Goal: Information Seeking & Learning: Learn about a topic

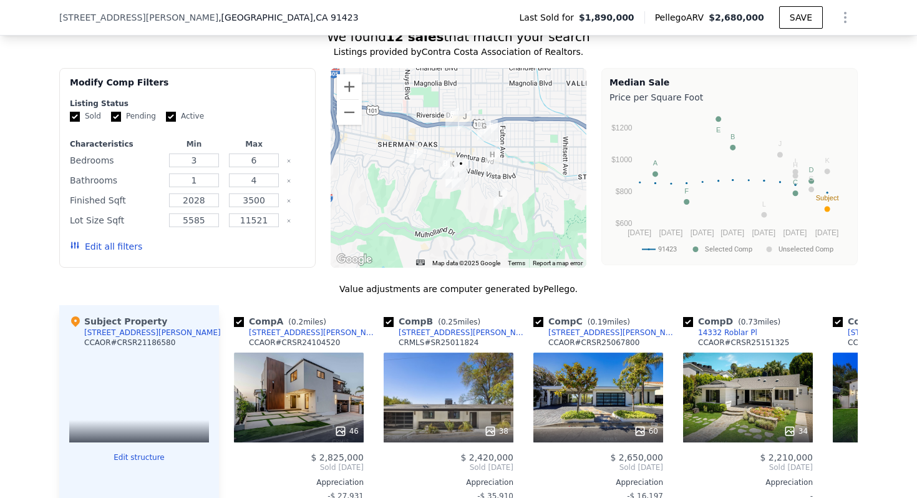
scroll to position [1389, 0]
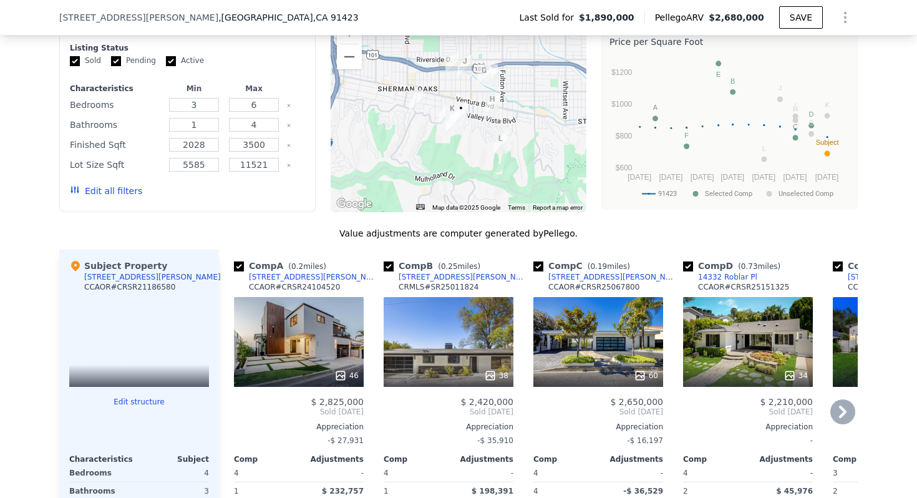
click at [312, 297] on div "46" at bounding box center [299, 342] width 130 height 90
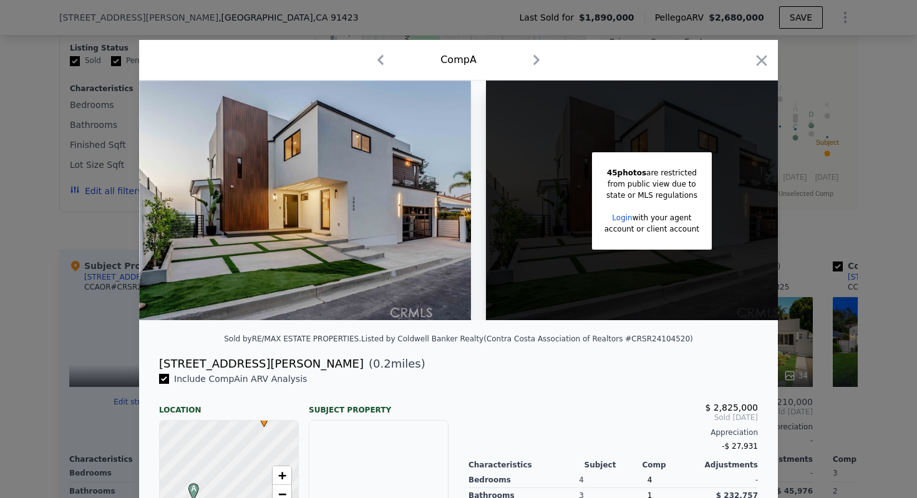
scroll to position [0, 45]
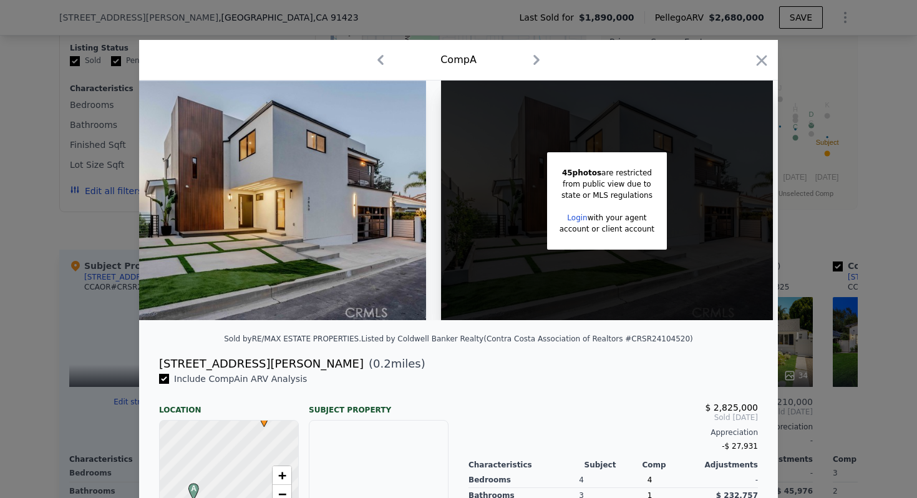
click at [228, 363] on div "[STREET_ADDRESS][PERSON_NAME]" at bounding box center [261, 363] width 205 height 17
copy div "[STREET_ADDRESS][PERSON_NAME]"
click at [756, 56] on icon "button" at bounding box center [761, 60] width 11 height 11
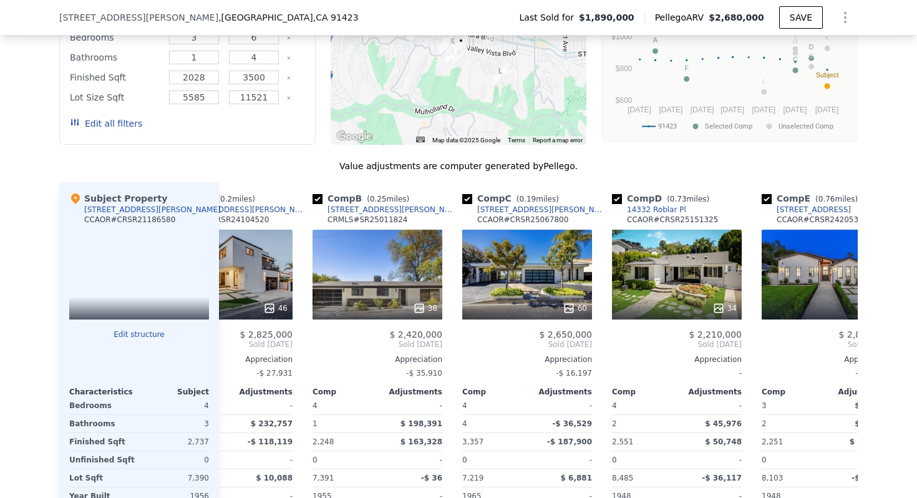
scroll to position [0, 81]
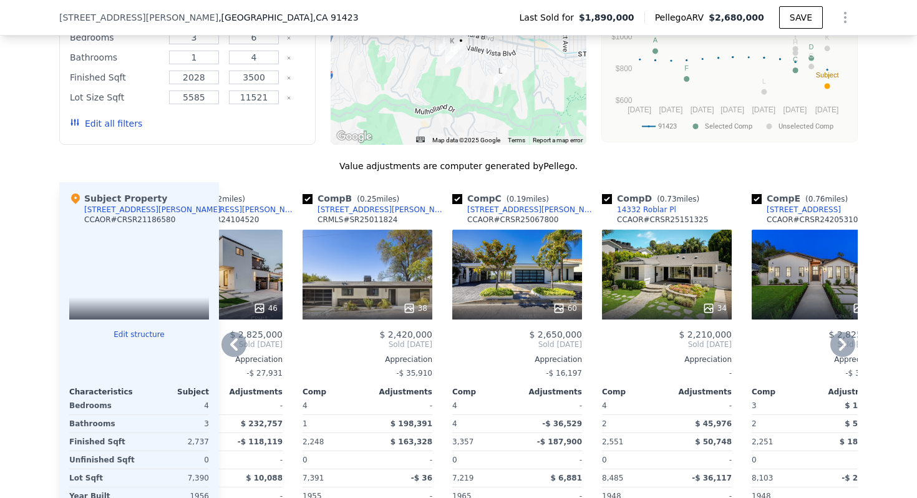
click at [513, 243] on div "60" at bounding box center [517, 274] width 130 height 90
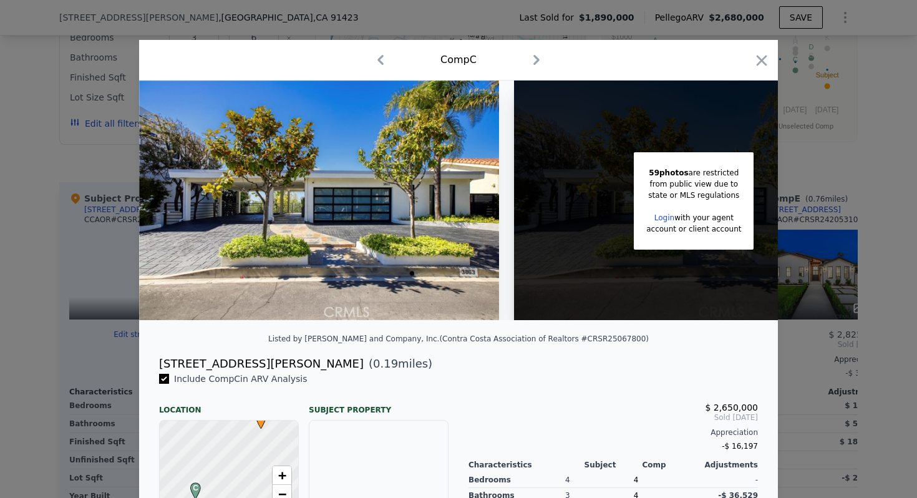
click at [235, 360] on div "[STREET_ADDRESS][PERSON_NAME]" at bounding box center [261, 363] width 205 height 17
copy div "[STREET_ADDRESS][PERSON_NAME]"
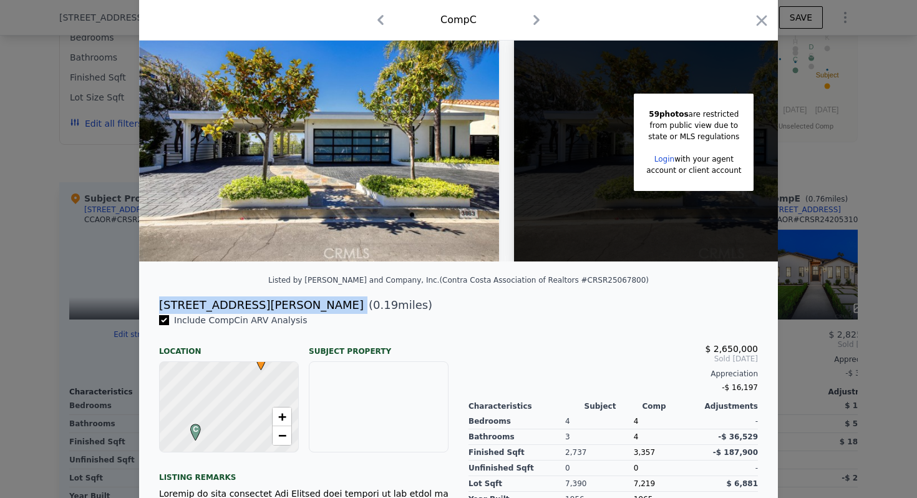
scroll to position [69, 0]
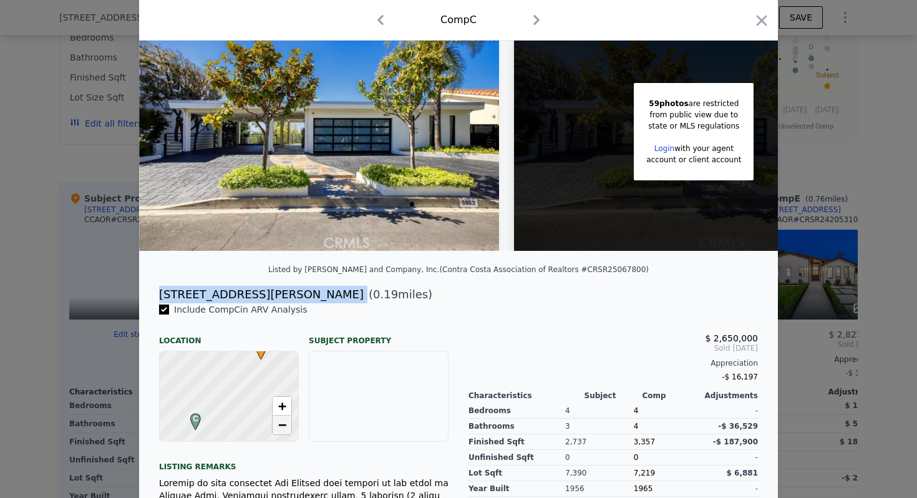
click at [282, 429] on span "−" at bounding box center [282, 424] width 8 height 16
click at [285, 407] on span "+" at bounding box center [282, 406] width 8 height 16
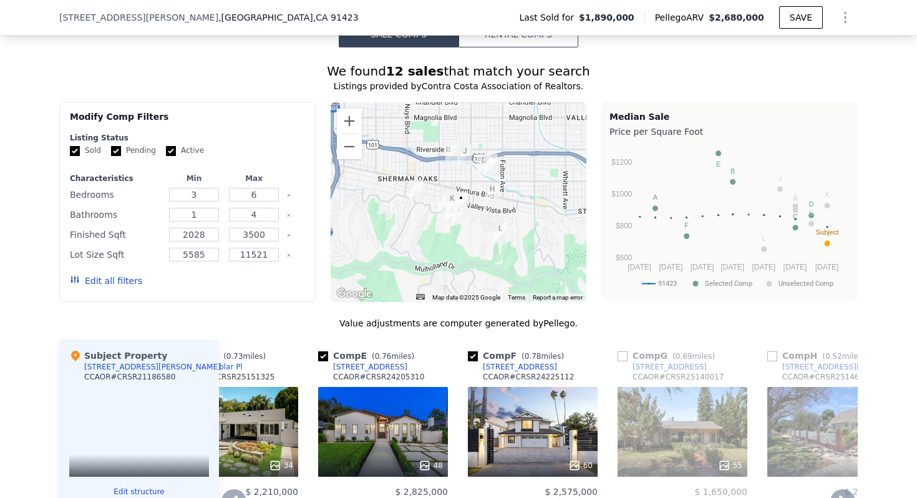
scroll to position [1292, 0]
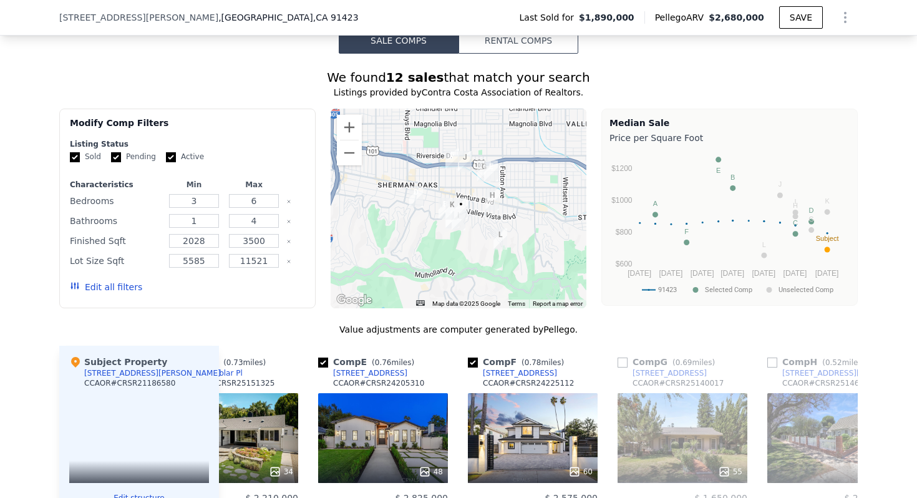
click at [463, 209] on img "3839 Davana Rd" at bounding box center [458, 219] width 14 height 21
click at [350, 115] on button "Zoom in" at bounding box center [349, 127] width 25 height 25
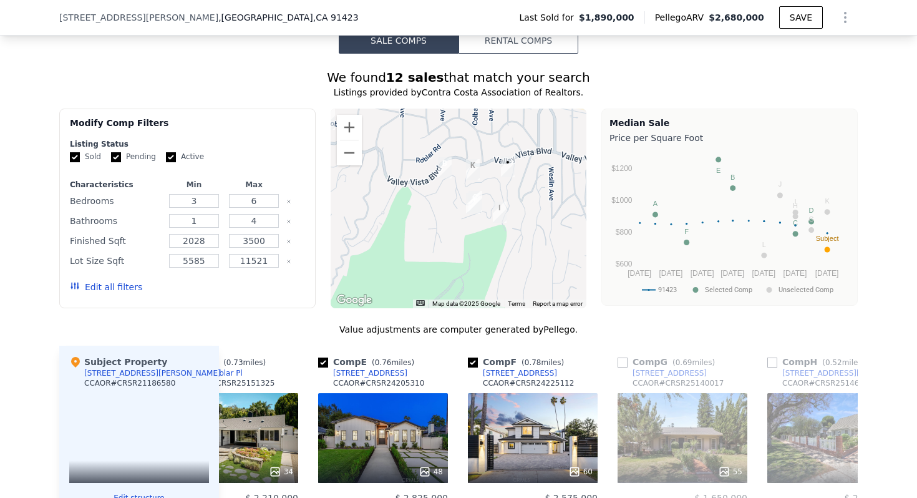
drag, startPoint x: 409, startPoint y: 180, endPoint x: 447, endPoint y: 100, distance: 89.0
click at [451, 157] on img "4124 Witzel Dr" at bounding box center [445, 167] width 14 height 21
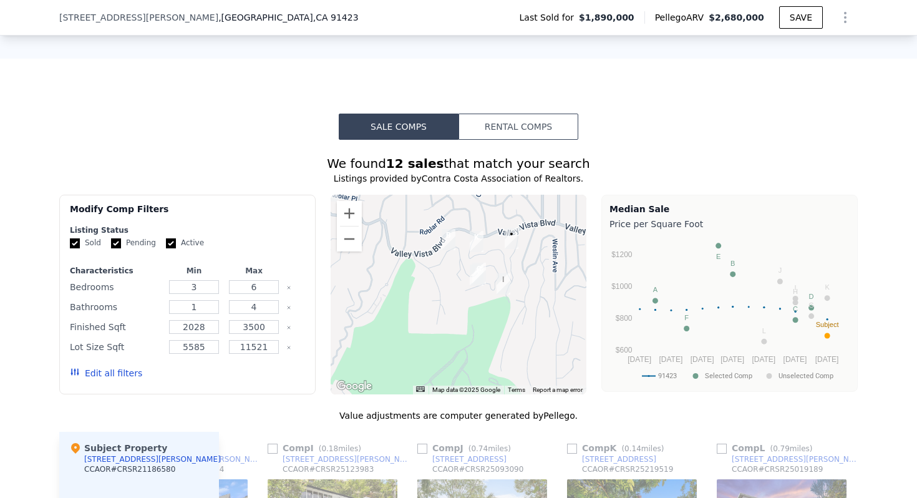
scroll to position [1208, 0]
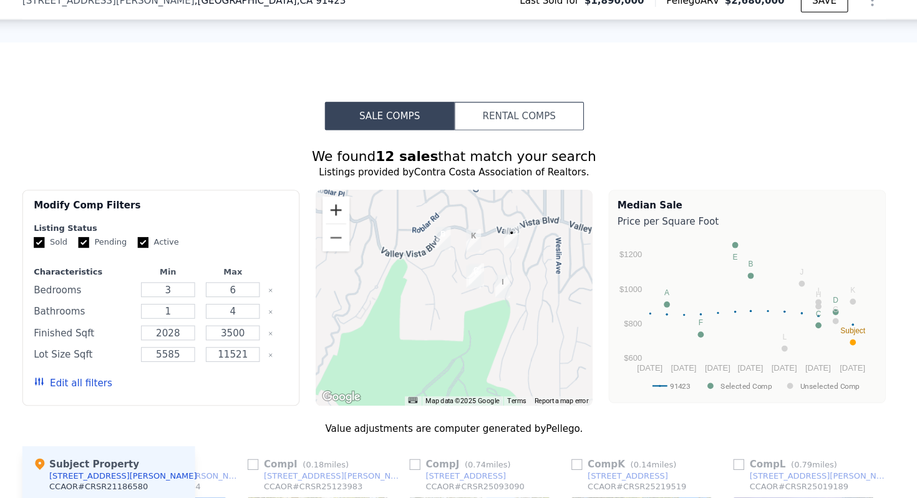
click at [360, 199] on button "Zoom in" at bounding box center [349, 211] width 25 height 25
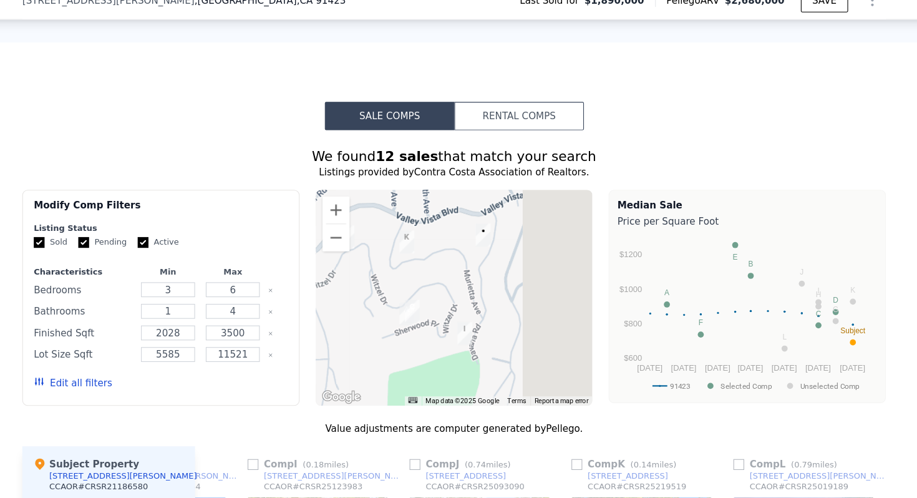
drag, startPoint x: 498, startPoint y: 219, endPoint x: 409, endPoint y: 266, distance: 100.4
click at [413, 294] on img "3863 Sherwood Pl" at bounding box center [420, 304] width 14 height 21
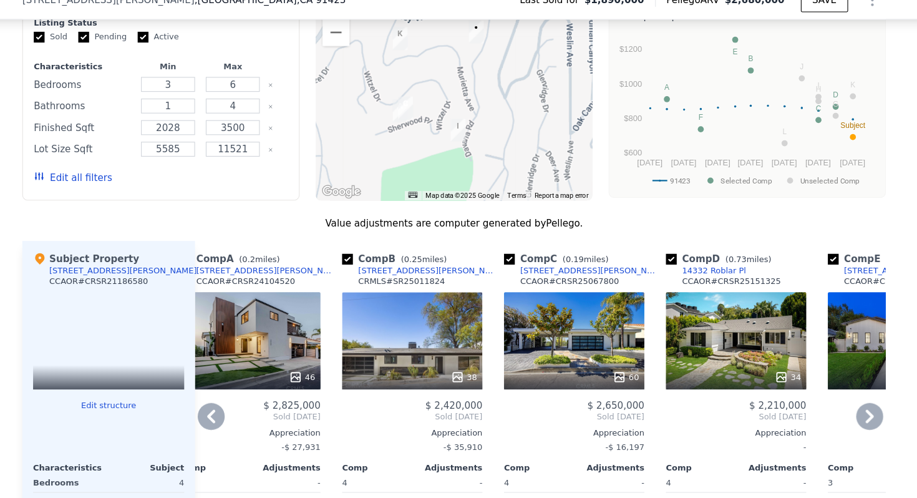
scroll to position [1451, 0]
